Goal: Find specific page/section: Find specific page/section

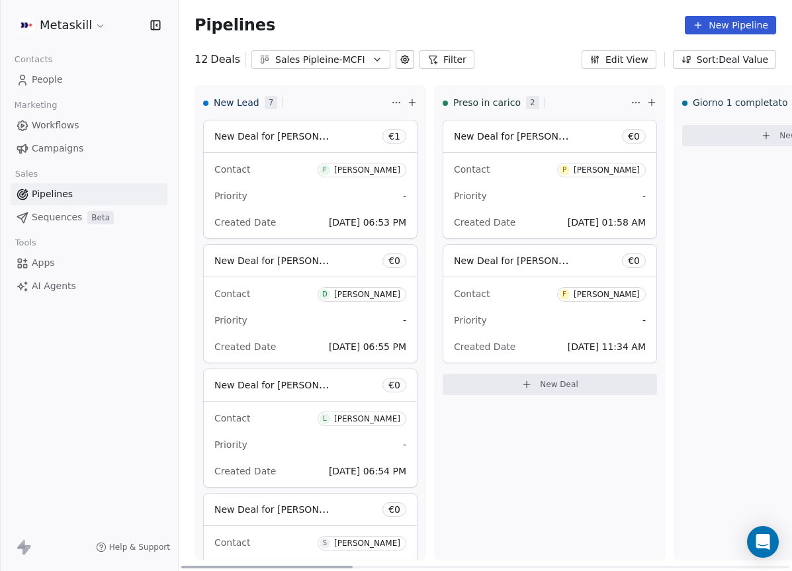
scroll to position [468, 0]
click at [278, 69] on div "Pipelines New Pipeline 12 Deals Sales Pipleine-MCFI Filter Edit View Sort: Deal…" at bounding box center [485, 285] width 613 height 571
click at [284, 65] on div "Sales Pipleine-MCFI" at bounding box center [320, 60] width 91 height 14
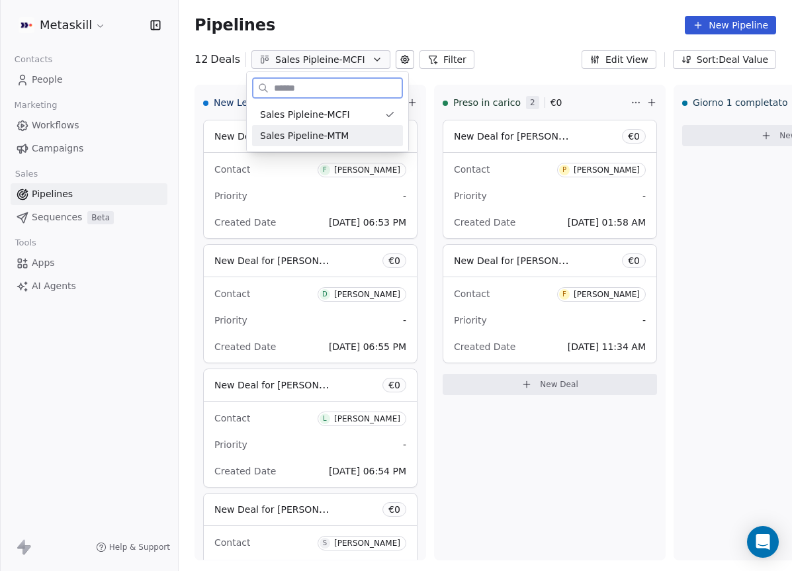
click at [341, 135] on span "Sales Pipeline-MTM" at bounding box center [304, 136] width 89 height 14
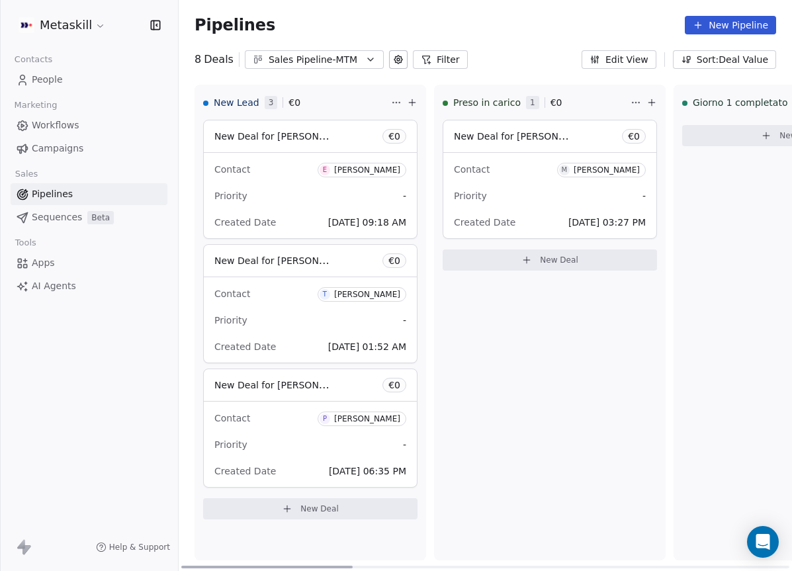
click at [350, 559] on div "New Lead 3 € 0 New Deal for [PERSON_NAME] € 0 Contact E [PERSON_NAME] Priority …" at bounding box center [309, 322] width 231 height 475
drag, startPoint x: 343, startPoint y: 567, endPoint x: 256, endPoint y: 432, distance: 160.1
click at [227, 565] on div at bounding box center [266, 566] width 171 height 3
click at [336, 56] on div "Sales Pipeline-MTM" at bounding box center [313, 60] width 91 height 14
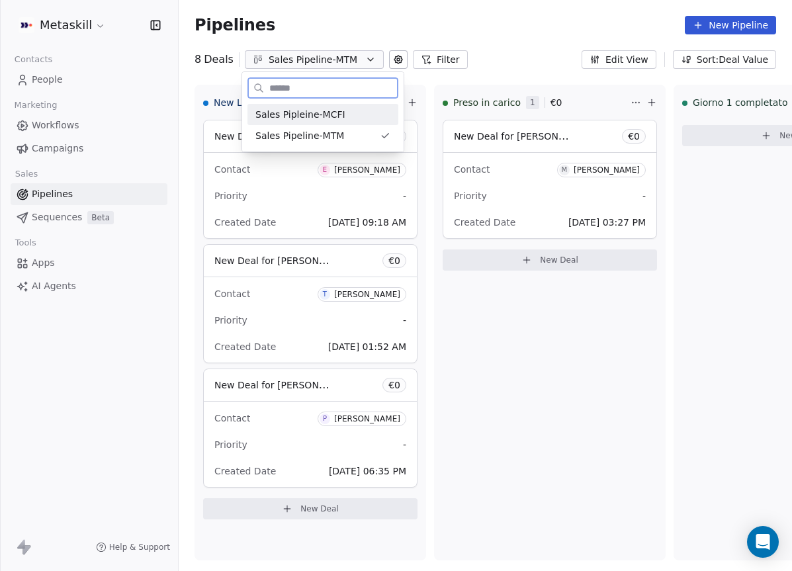
click at [336, 114] on span "Sales Pipleine-MCFI" at bounding box center [300, 115] width 90 height 14
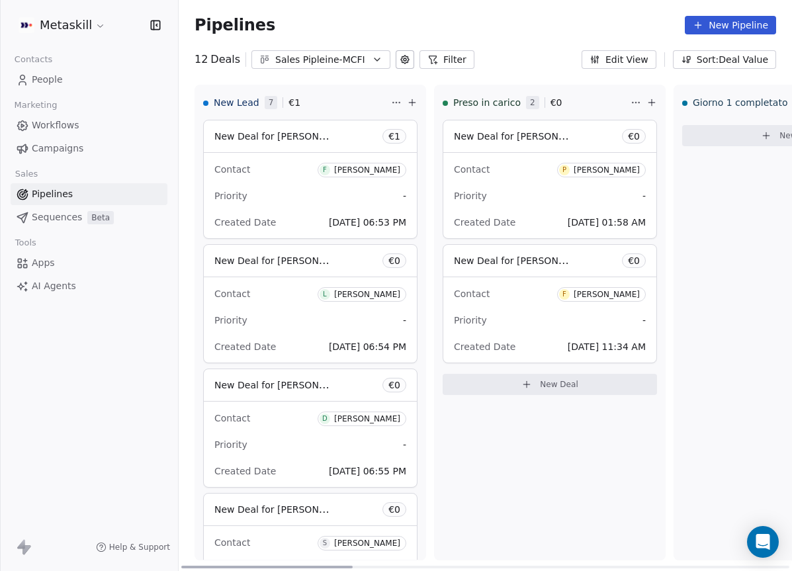
drag, startPoint x: 307, startPoint y: 566, endPoint x: 71, endPoint y: 459, distance: 259.8
click at [181, 565] on div at bounding box center [266, 566] width 171 height 3
